Goal: Task Accomplishment & Management: Manage account settings

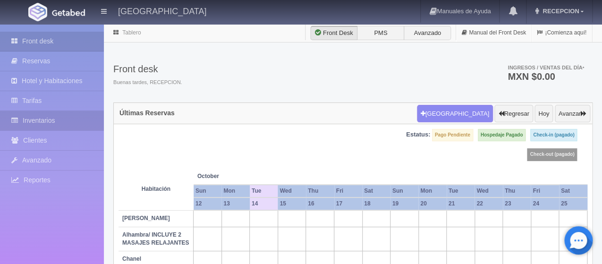
click at [71, 123] on link "Inventarios" at bounding box center [52, 120] width 104 height 19
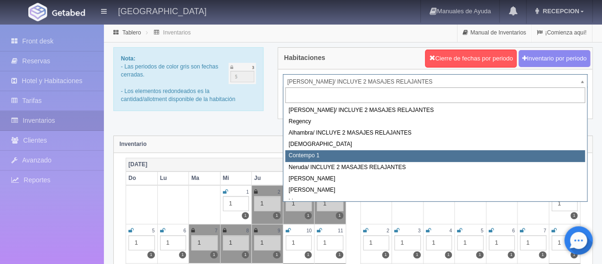
select select "721"
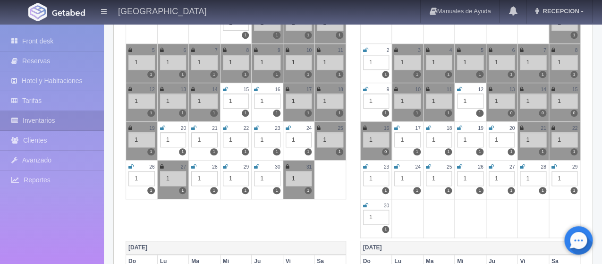
scroll to position [189, 0]
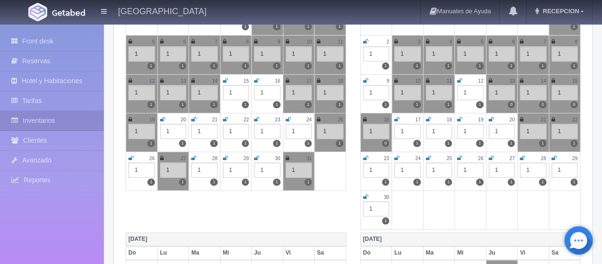
click at [194, 119] on icon at bounding box center [193, 120] width 5 height 6
click at [224, 120] on icon at bounding box center [225, 120] width 5 height 6
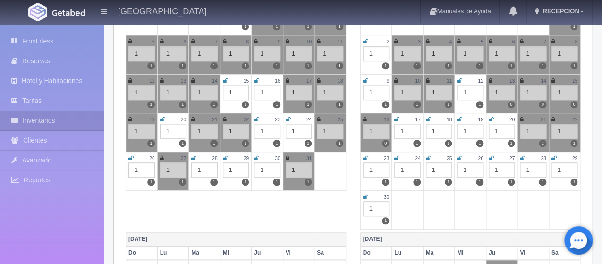
click at [257, 117] on icon at bounding box center [256, 120] width 5 height 6
